Goal: Task Accomplishment & Management: Complete application form

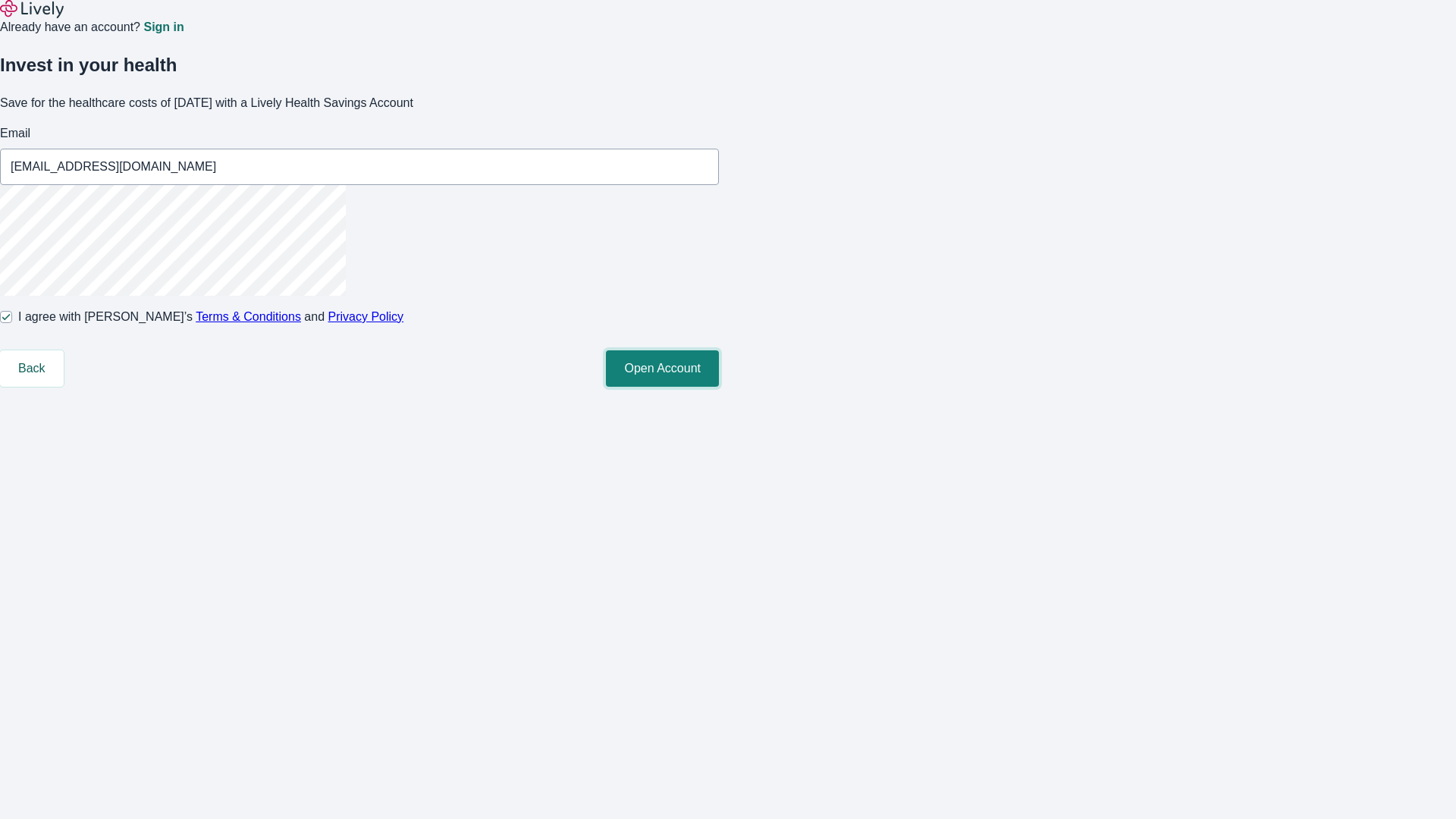
click at [719, 387] on button "Open Account" at bounding box center [662, 368] width 113 height 37
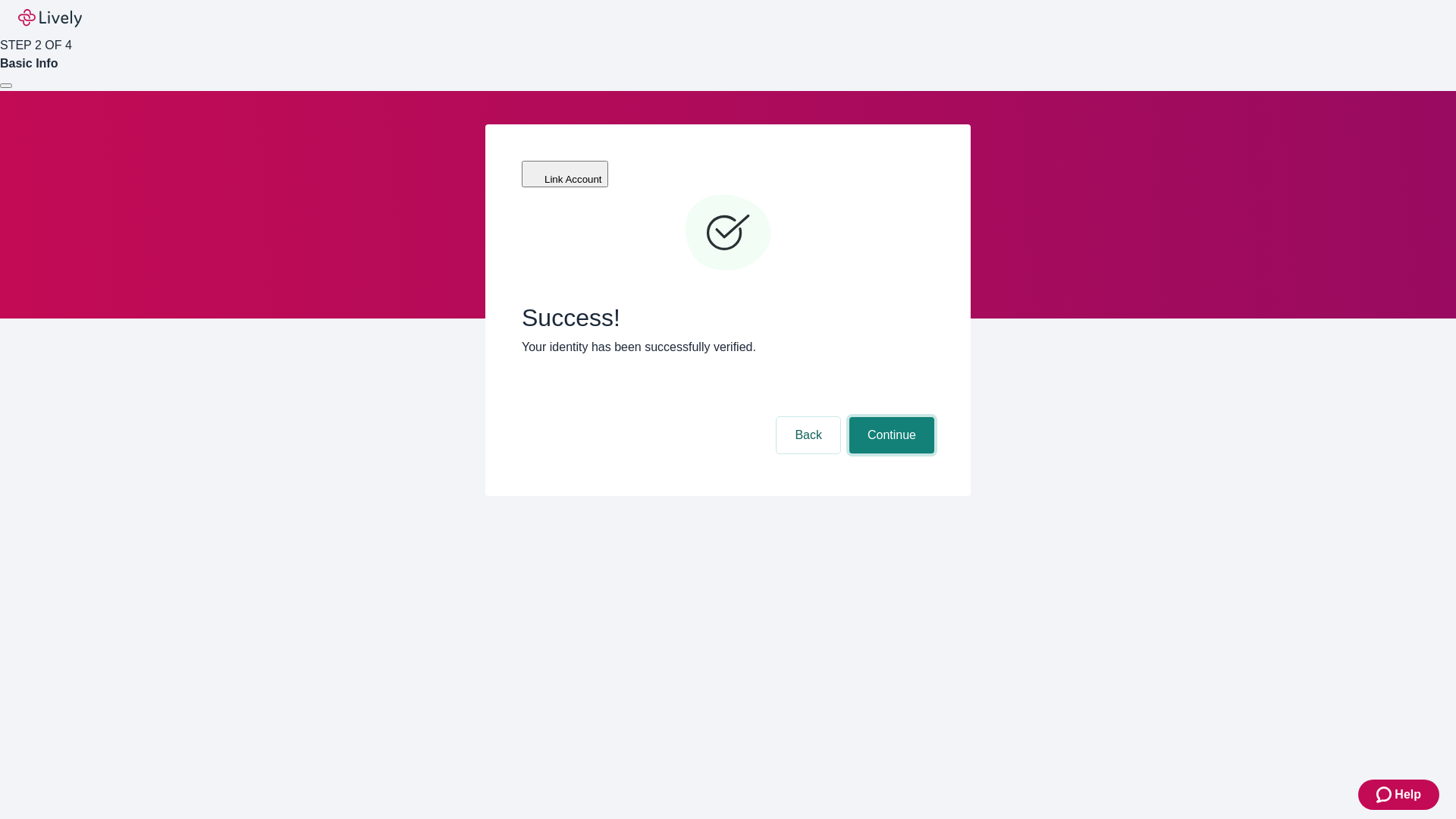
click at [890, 417] on button "Continue" at bounding box center [891, 434] width 85 height 37
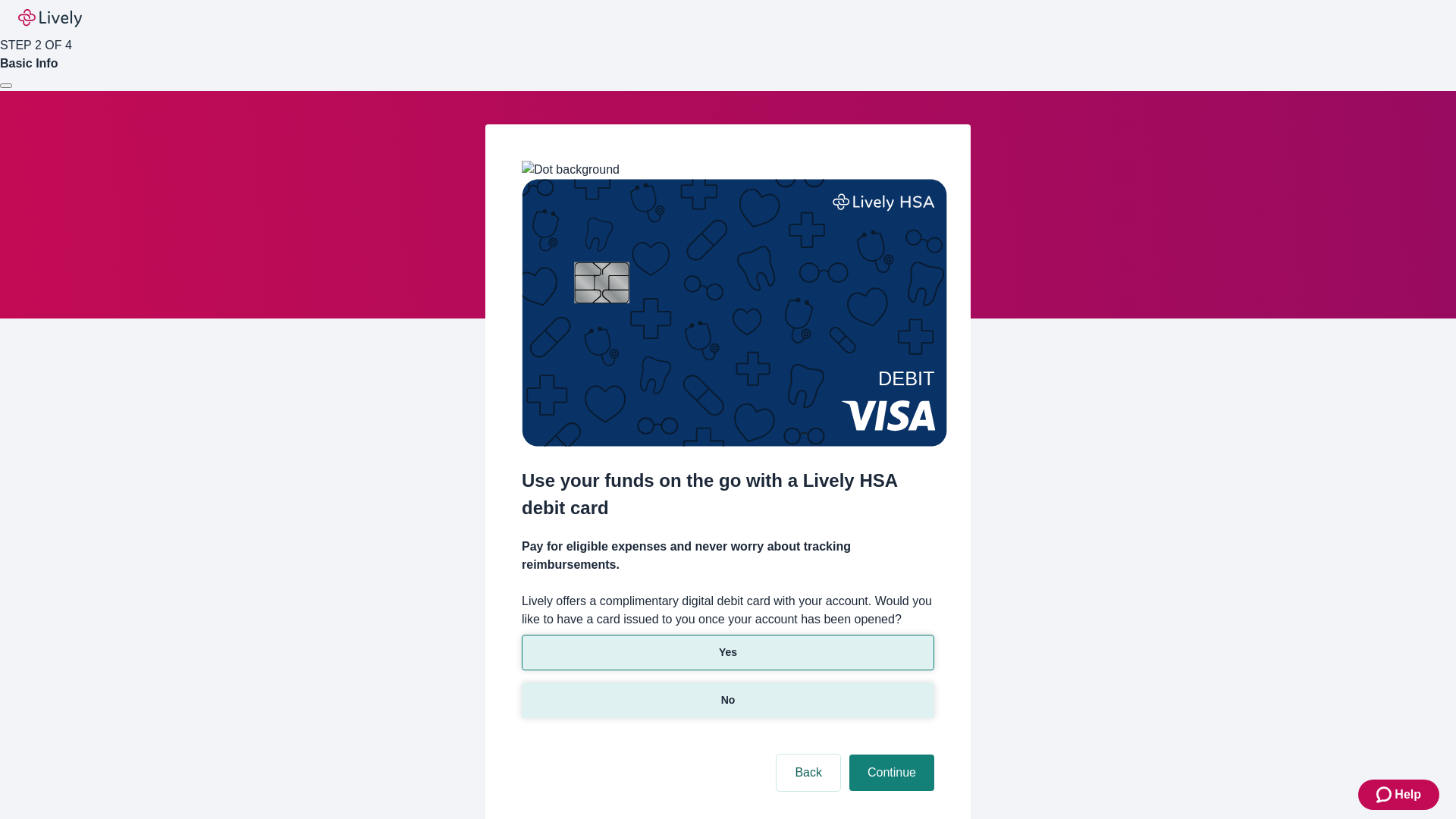
click at [728, 692] on p "No" at bounding box center [728, 699] width 14 height 16
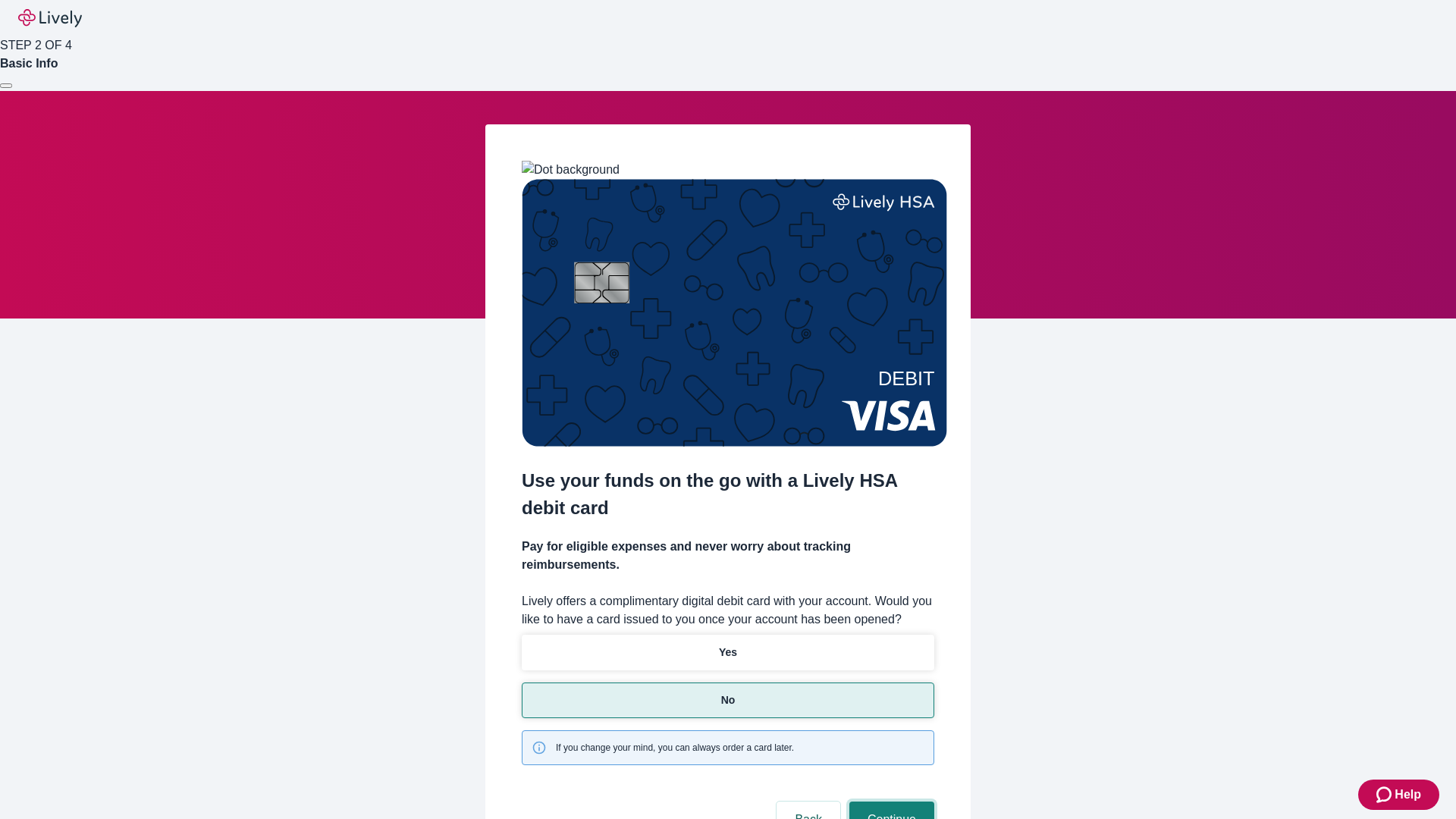
click at [890, 801] on button "Continue" at bounding box center [891, 819] width 85 height 37
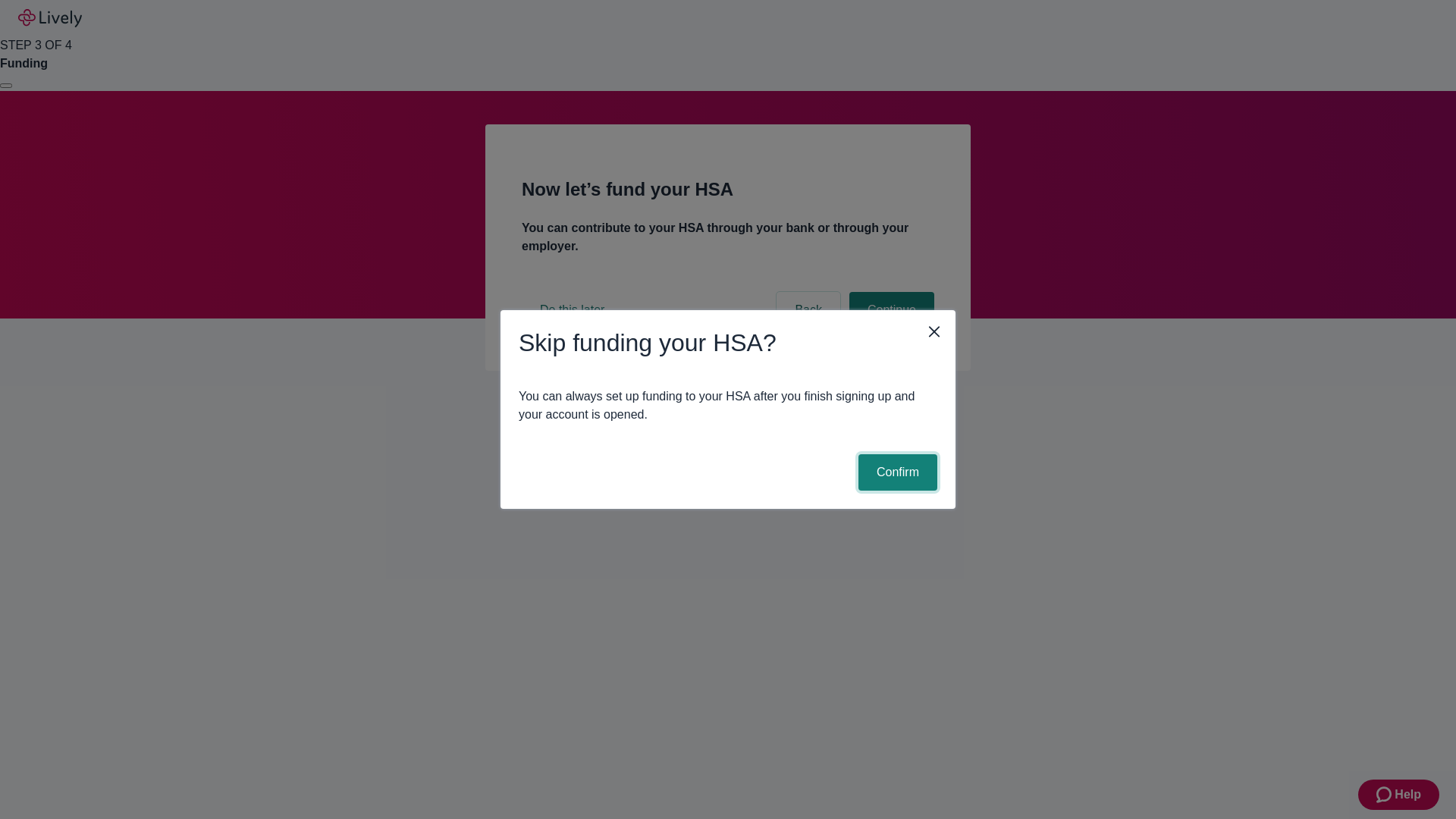
click at [896, 473] on button "Confirm" at bounding box center [898, 472] width 79 height 37
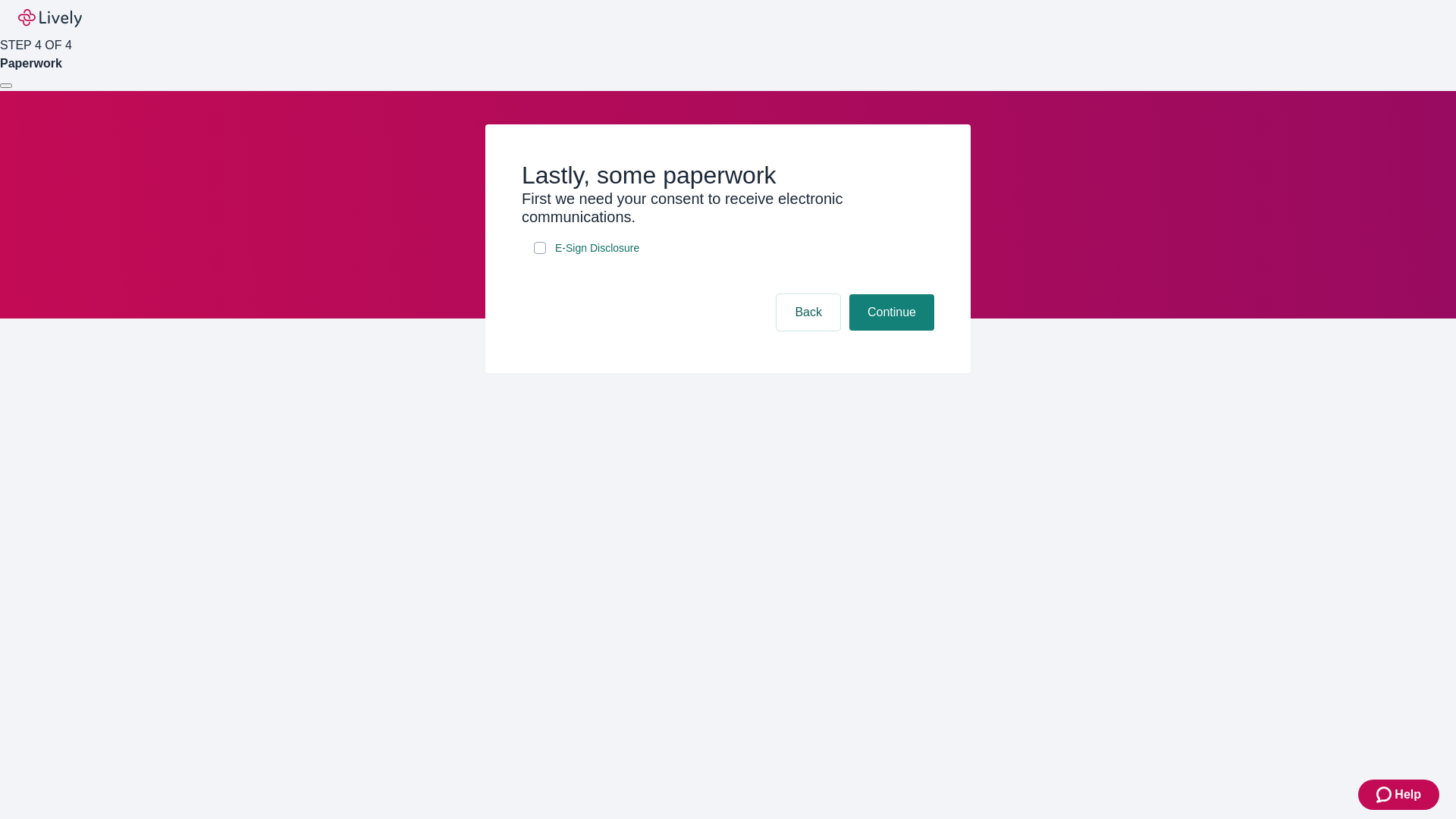
click at [540, 254] on input "E-Sign Disclosure" at bounding box center [539, 247] width 12 height 12
checkbox input "true"
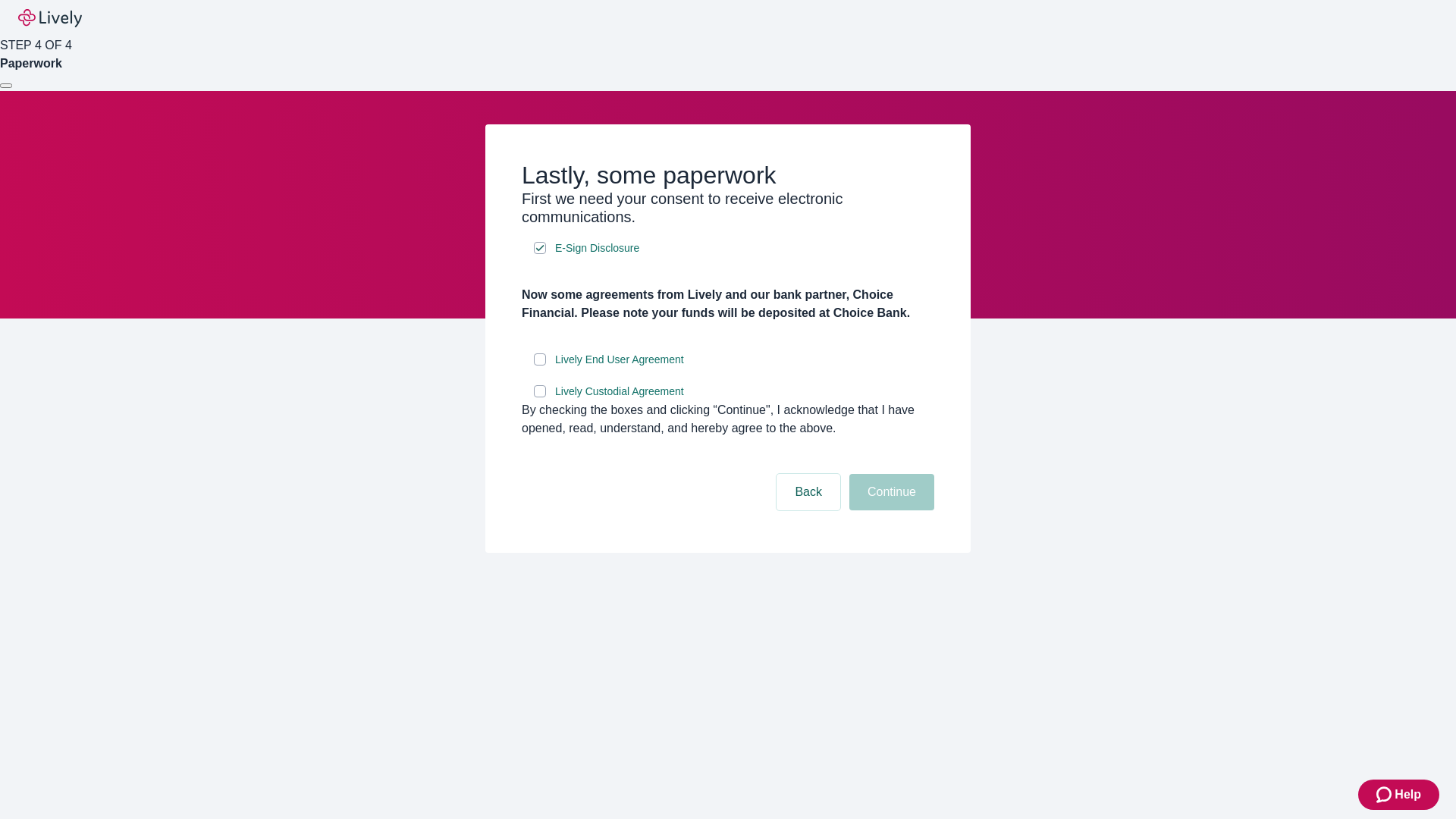
click at [540, 365] on input "Lively End User Agreement" at bounding box center [539, 358] width 12 height 12
checkbox input "true"
click at [540, 397] on input "Lively Custodial Agreement" at bounding box center [539, 390] width 12 height 12
checkbox input "true"
click at [890, 510] on button "Continue" at bounding box center [891, 491] width 85 height 37
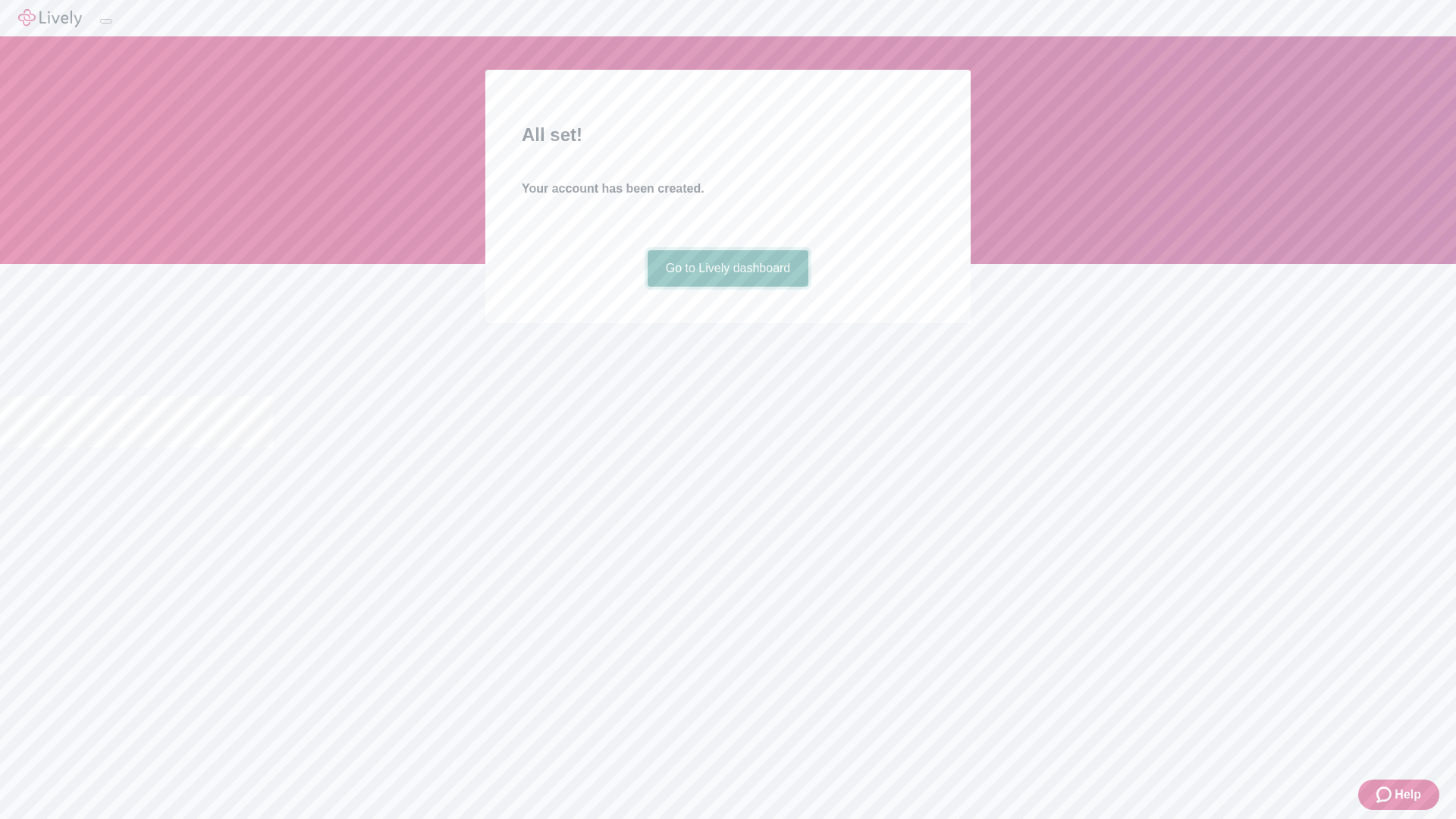
click at [728, 286] on link "Go to Lively dashboard" at bounding box center [728, 268] width 162 height 37
